Goal: Find specific page/section: Find specific page/section

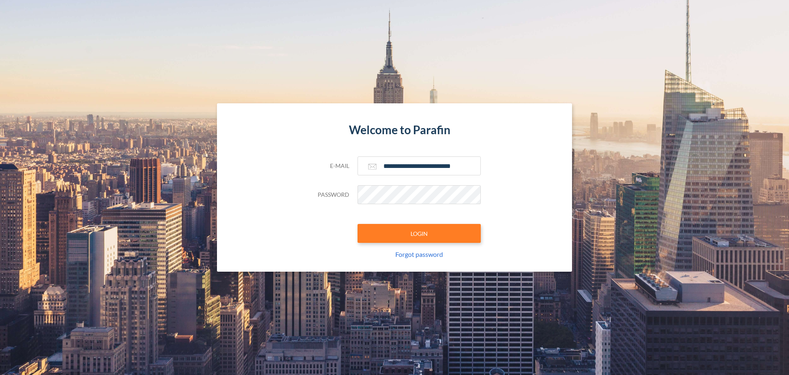
click at [412, 233] on button "LOGIN" at bounding box center [419, 233] width 123 height 19
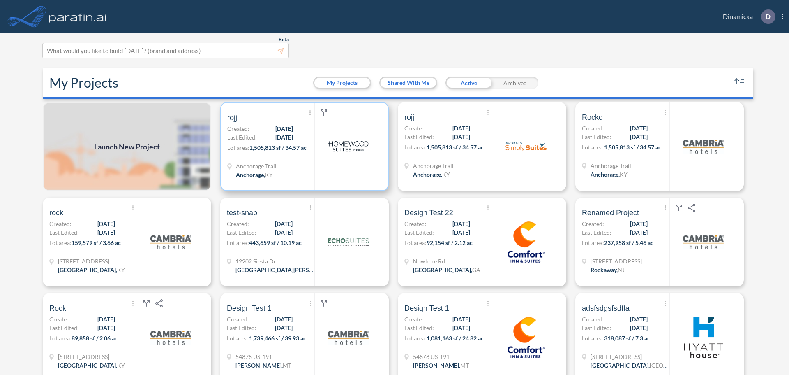
click at [333, 143] on img at bounding box center [348, 146] width 41 height 41
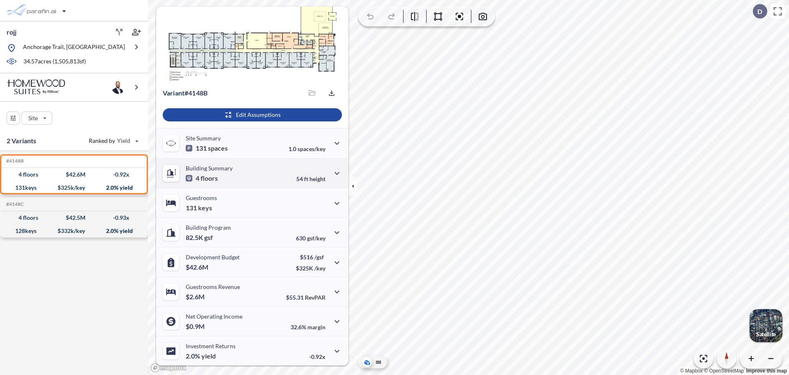
scroll to position [37, 0]
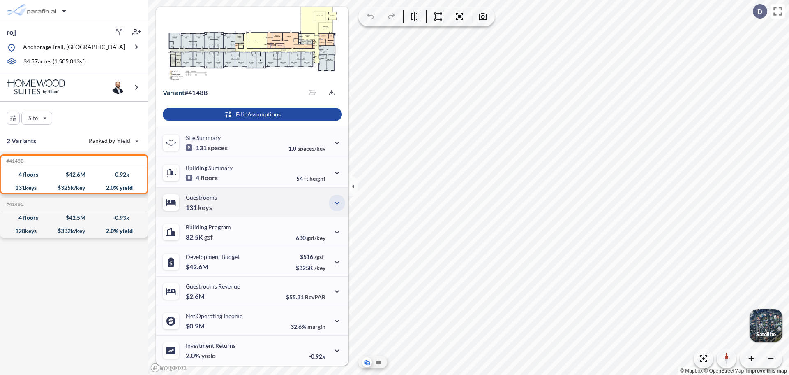
click at [332, 200] on icon "button" at bounding box center [337, 203] width 10 height 10
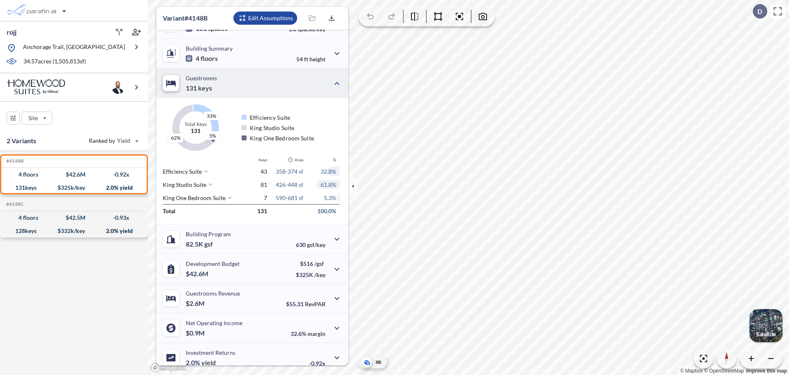
scroll to position [161, 0]
